Goal: Task Accomplishment & Management: Use online tool/utility

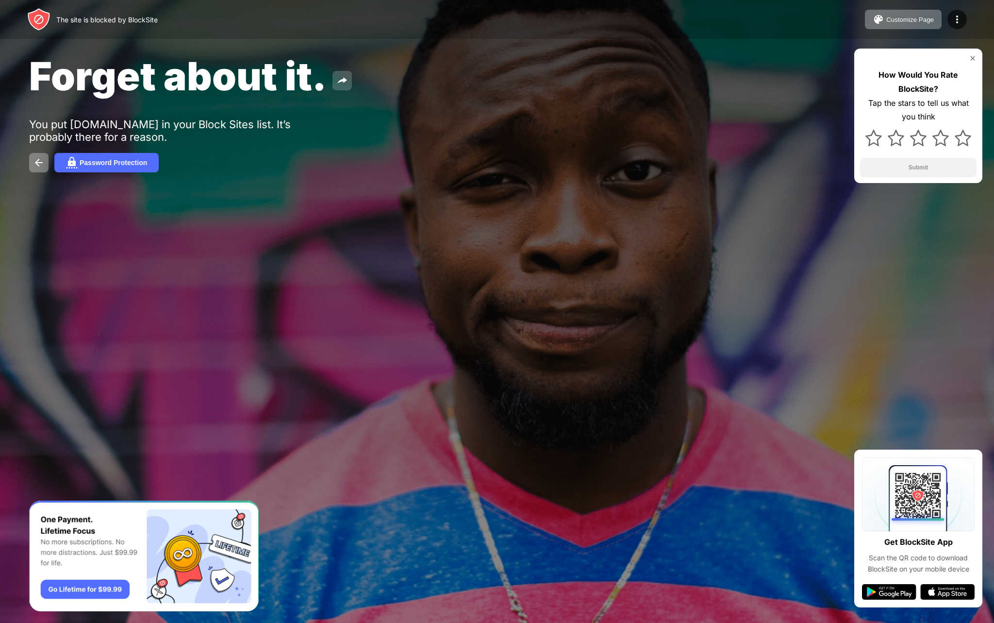
click at [342, 77] on img at bounding box center [342, 81] width 12 height 12
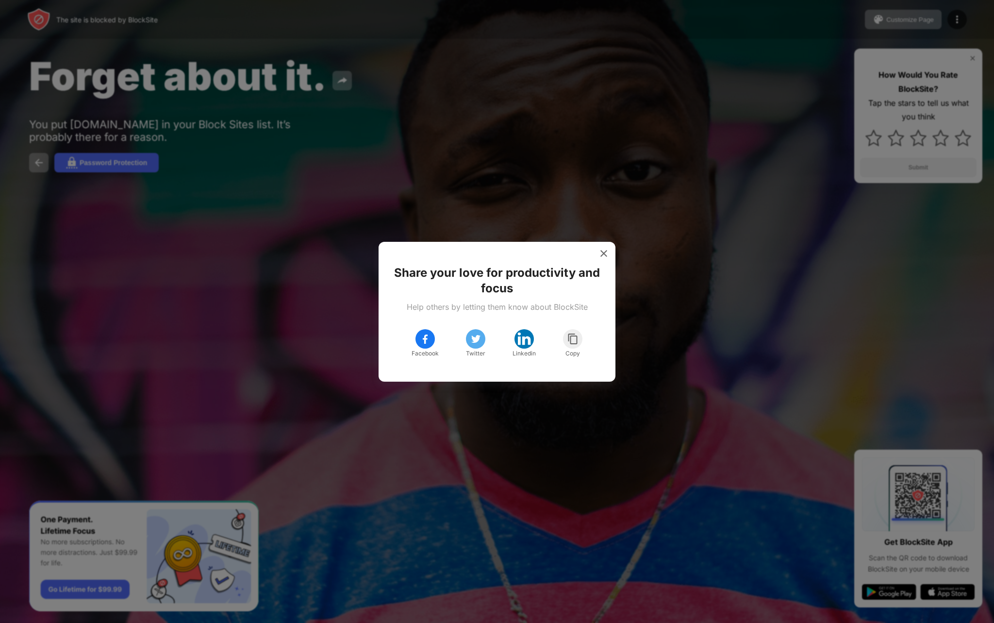
click at [314, 162] on div at bounding box center [497, 311] width 994 height 623
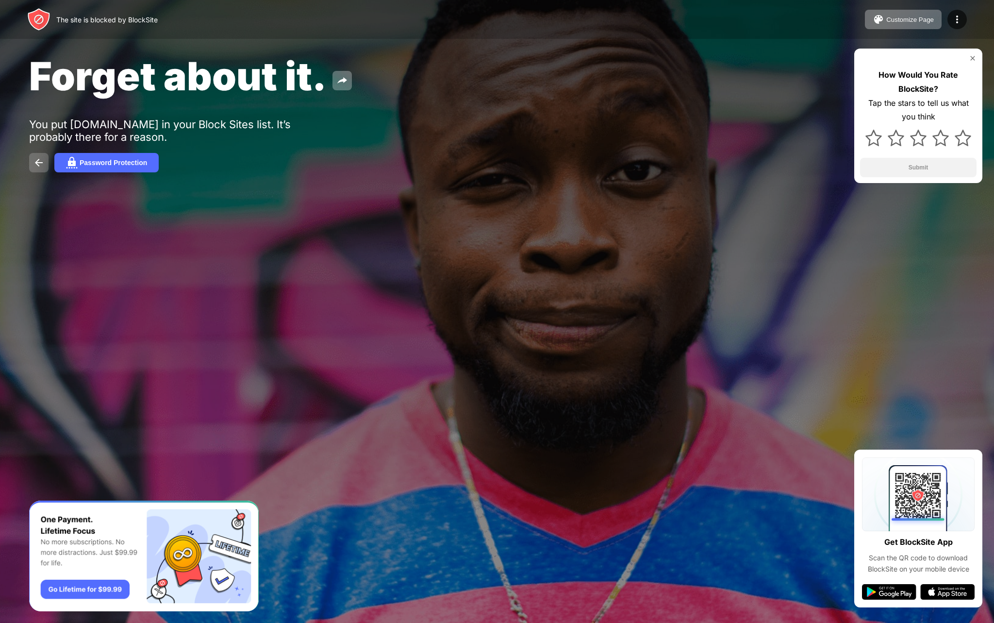
click at [36, 157] on img at bounding box center [39, 163] width 12 height 12
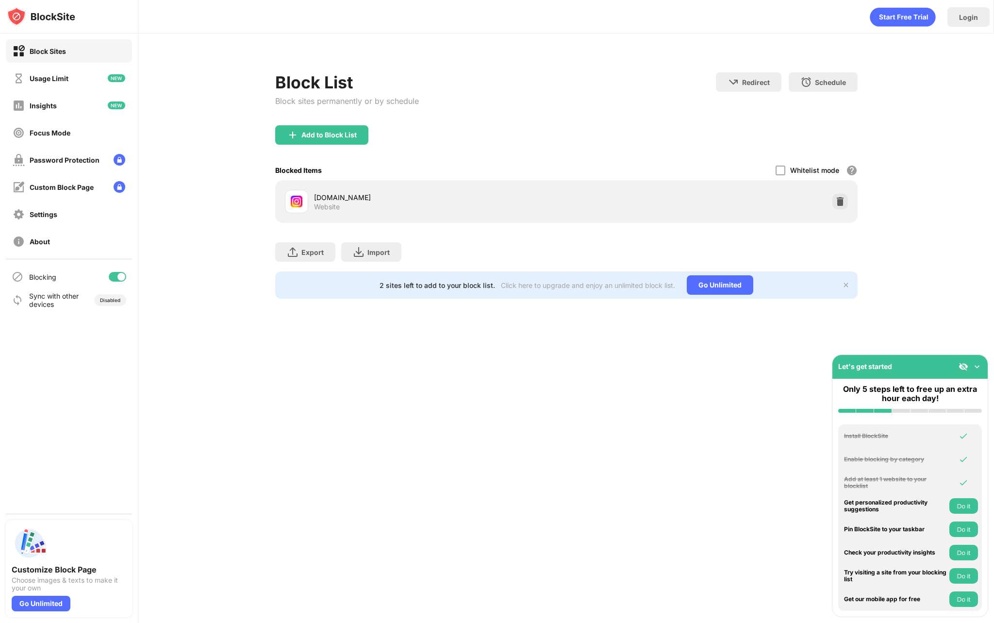
click at [840, 197] on img at bounding box center [840, 202] width 10 height 10
